Goal: Find specific page/section: Find specific page/section

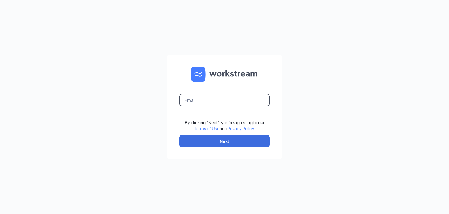
click at [196, 101] on input "text" at bounding box center [224, 100] width 91 height 12
type input "[EMAIL_ADDRESS][DOMAIN_NAME]"
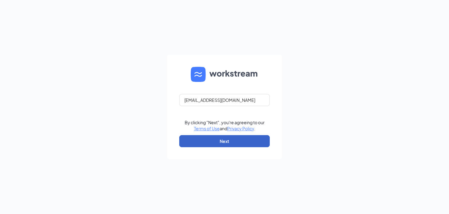
click at [201, 142] on button "Next" at bounding box center [224, 141] width 91 height 12
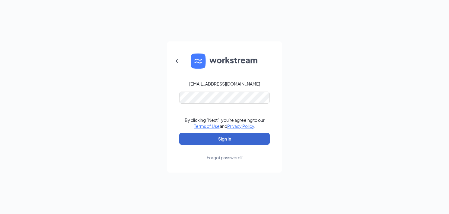
click at [221, 139] on button "Sign In" at bounding box center [224, 138] width 91 height 12
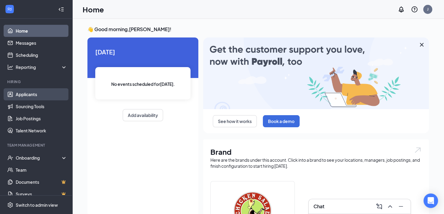
click at [23, 93] on link "Applicants" at bounding box center [42, 94] width 52 height 12
